Goal: Transaction & Acquisition: Purchase product/service

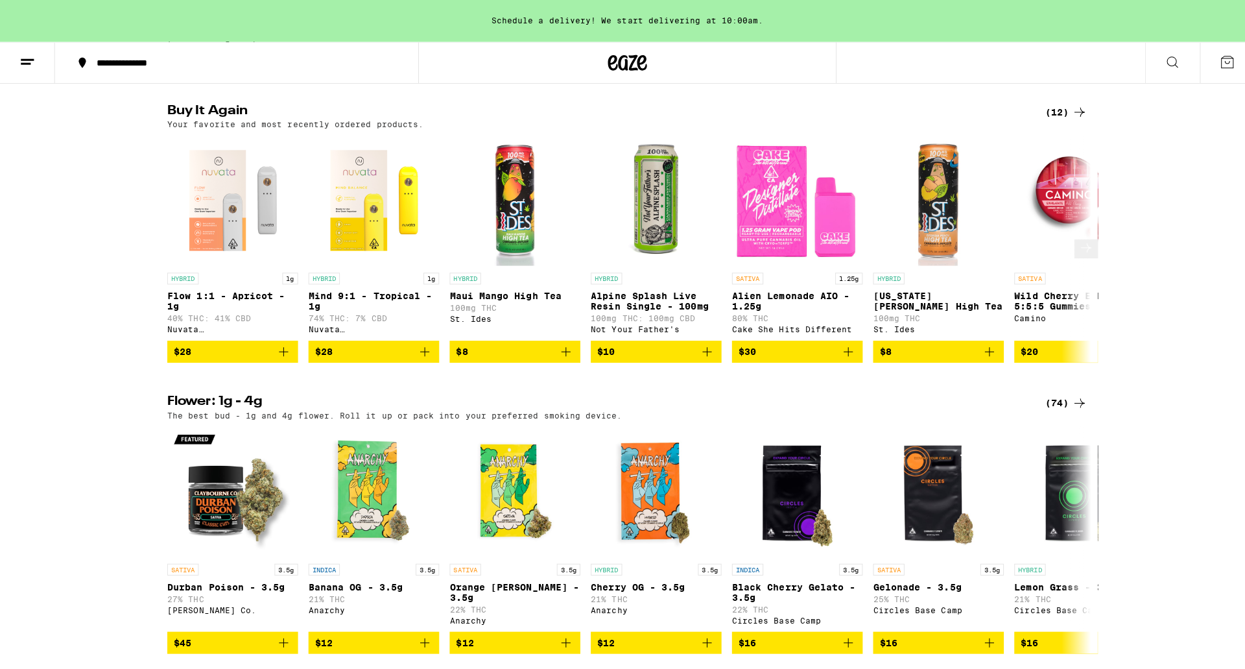
scroll to position [713, 0]
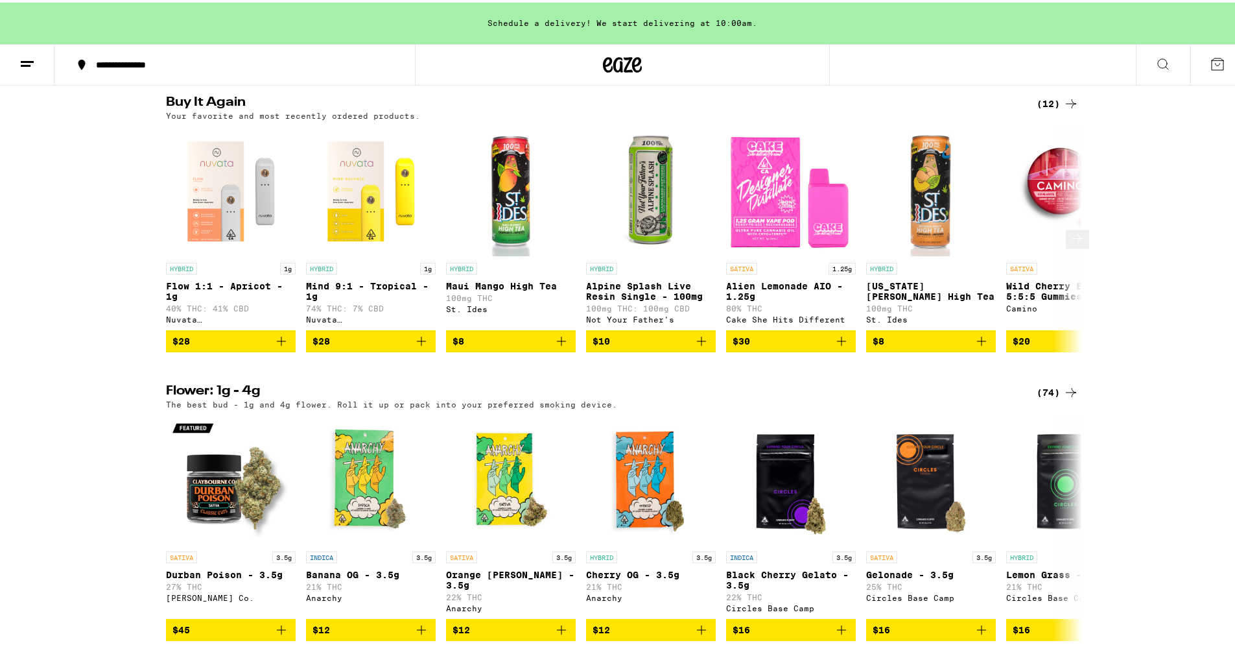
click at [332, 299] on p "Mind 9:1 - Tropical - 1g" at bounding box center [371, 288] width 130 height 21
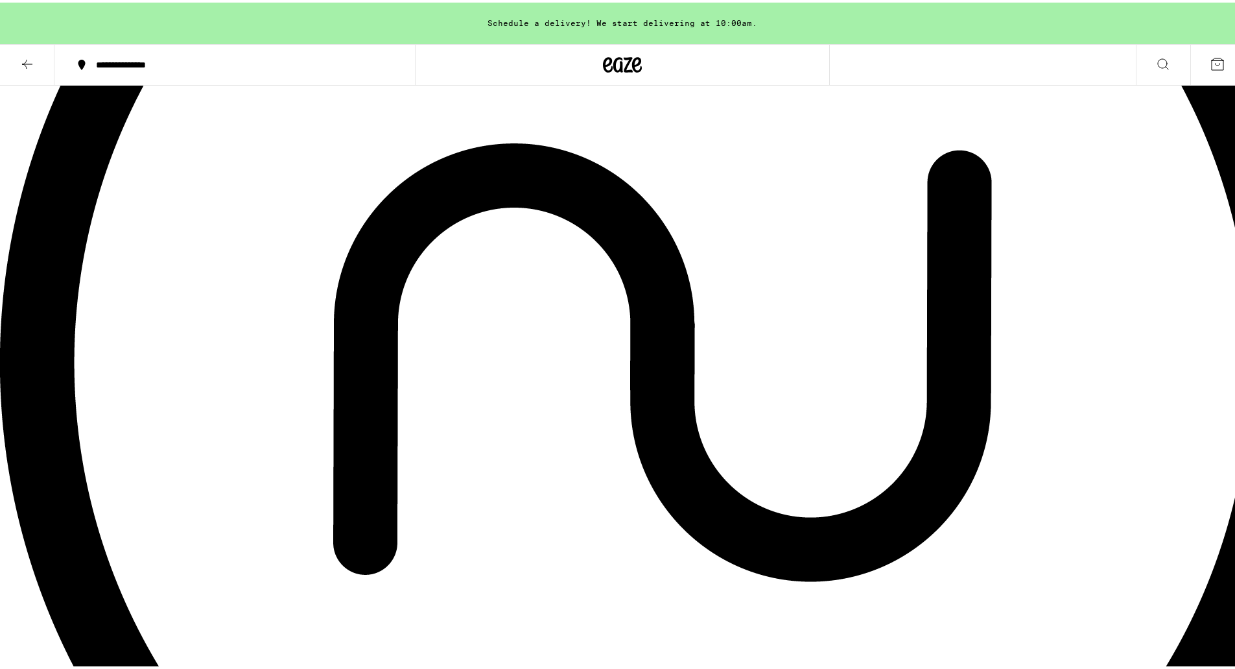
scroll to position [389, 0]
